Goal: Find specific page/section: Find specific page/section

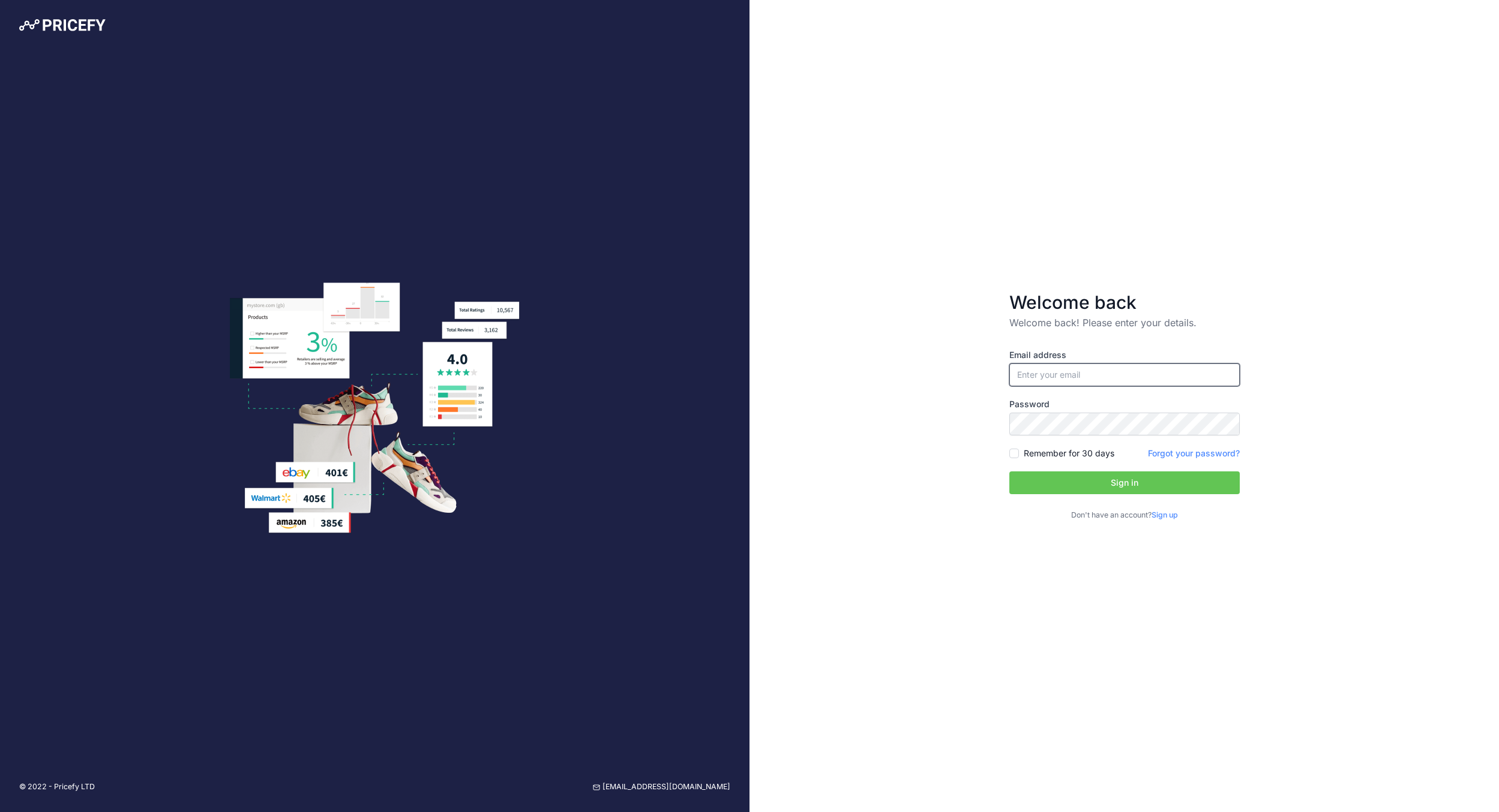
type input "[EMAIL_ADDRESS][DOMAIN_NAME]"
click at [1124, 483] on button "Sign in" at bounding box center [1125, 483] width 230 height 23
click at [1132, 491] on button "Sign in" at bounding box center [1125, 483] width 230 height 23
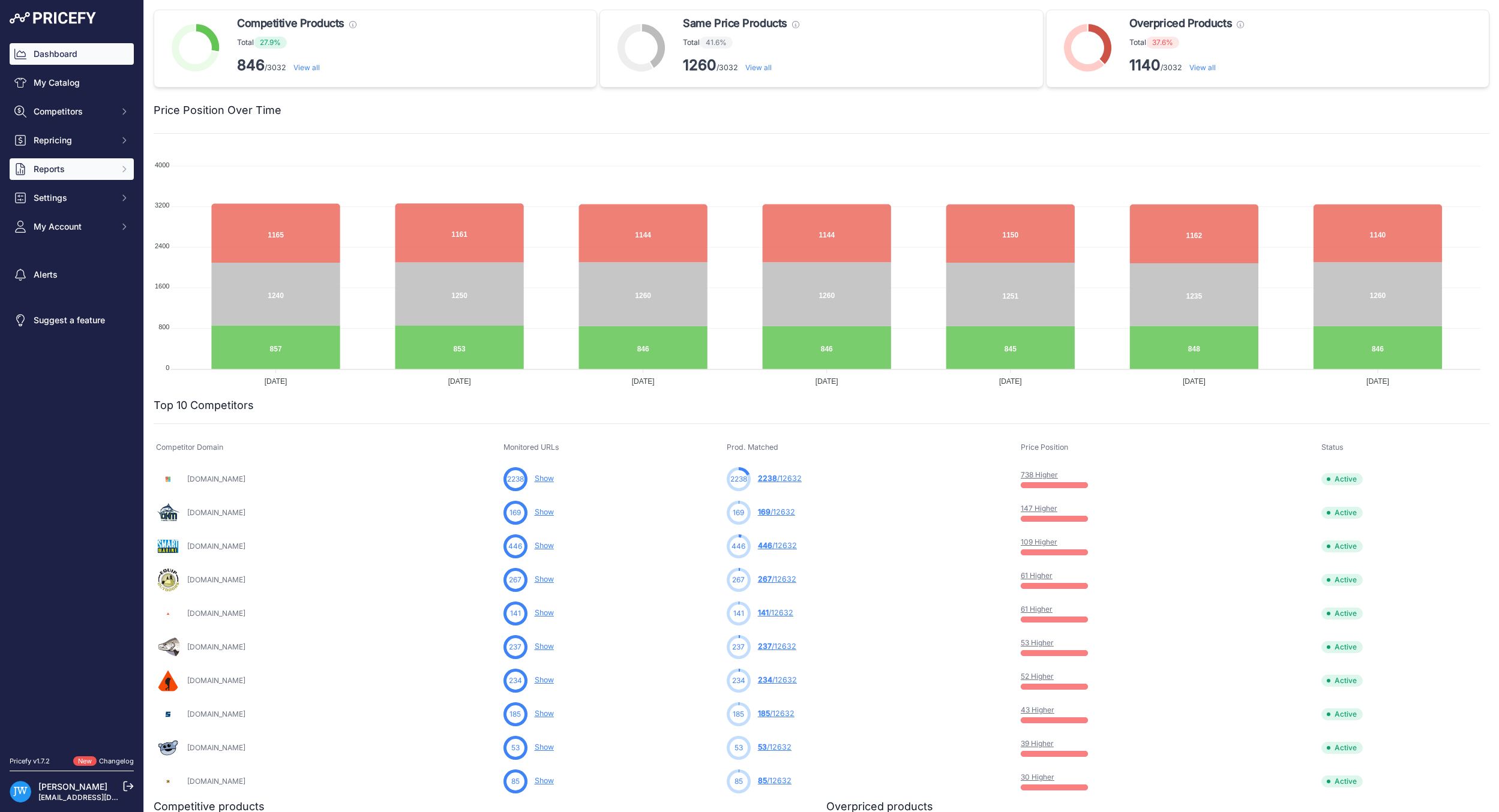
click at [116, 159] on button "Reports" at bounding box center [71, 169] width 124 height 22
click at [67, 192] on link "My Reports" at bounding box center [71, 191] width 124 height 21
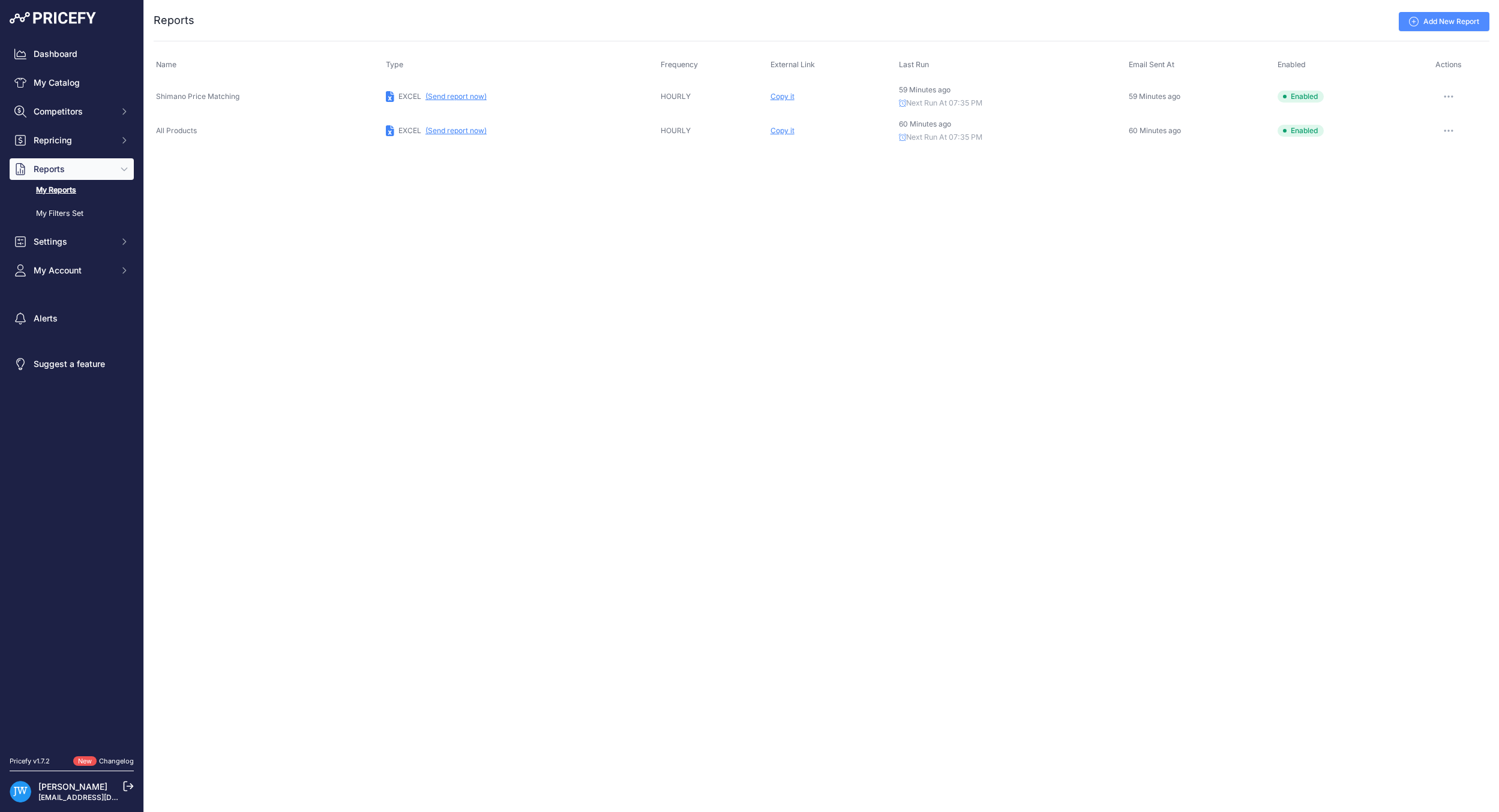
click at [774, 129] on span "Copy it" at bounding box center [783, 130] width 24 height 9
click at [59, 50] on link "Dashboard" at bounding box center [71, 54] width 124 height 22
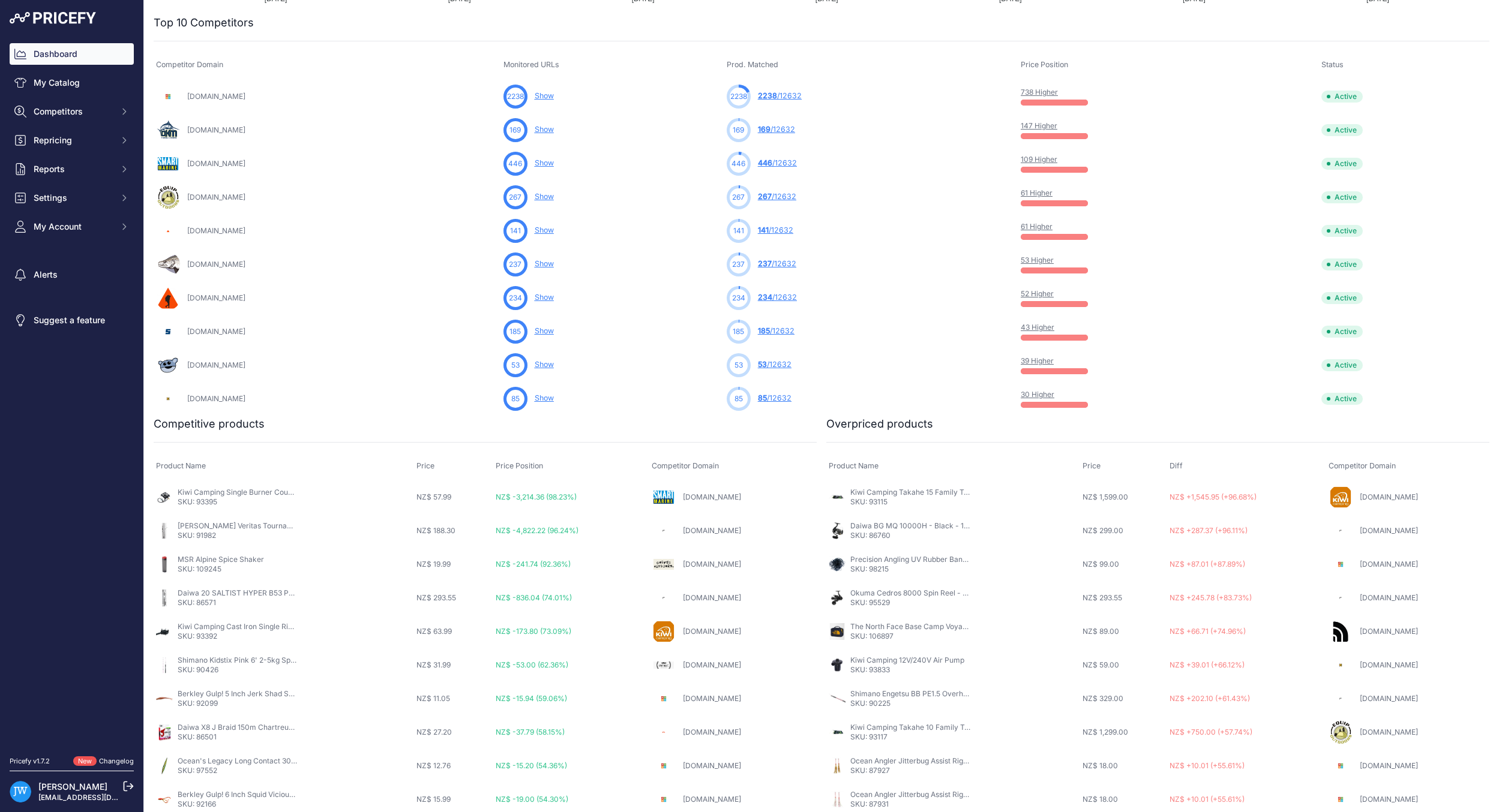
scroll to position [386, 0]
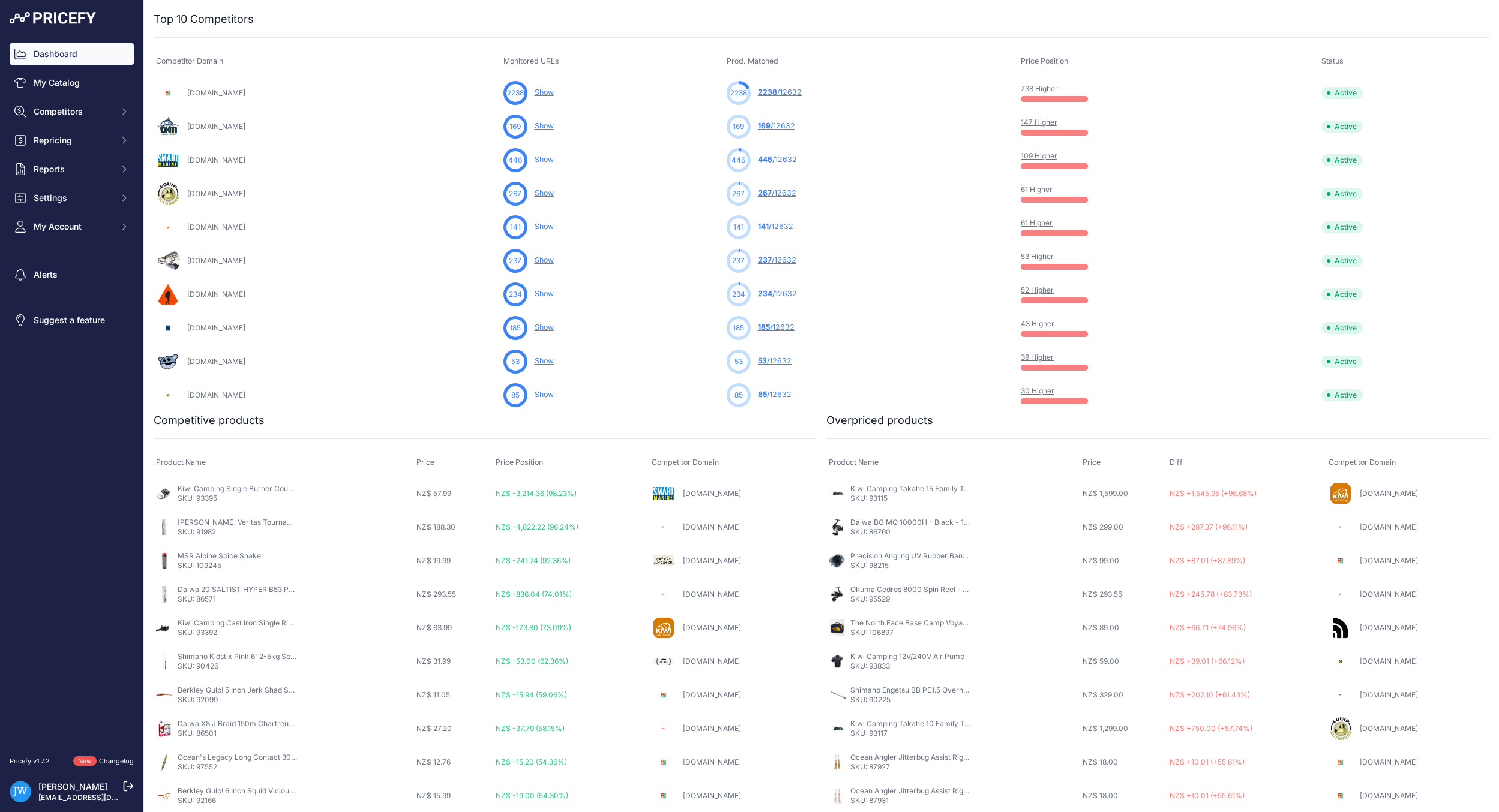
click at [683, 491] on link "[DOMAIN_NAME]" at bounding box center [711, 494] width 58 height 9
